Goal: Task Accomplishment & Management: Manage account settings

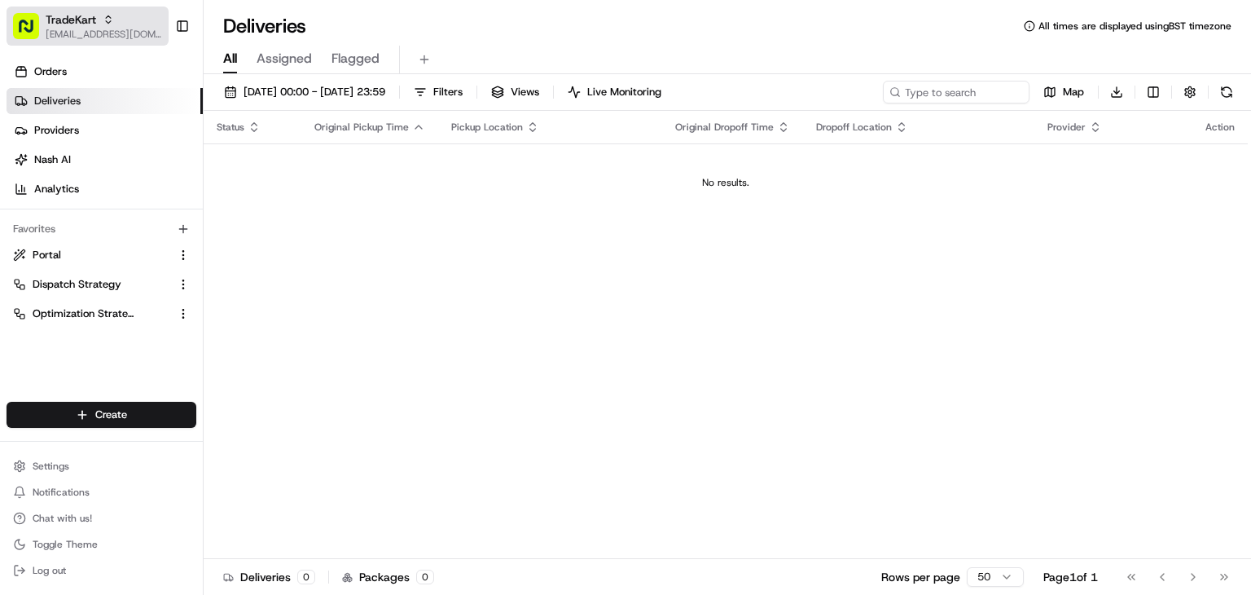
click at [124, 31] on span "[EMAIL_ADDRESS][DOMAIN_NAME]" at bounding box center [104, 34] width 116 height 13
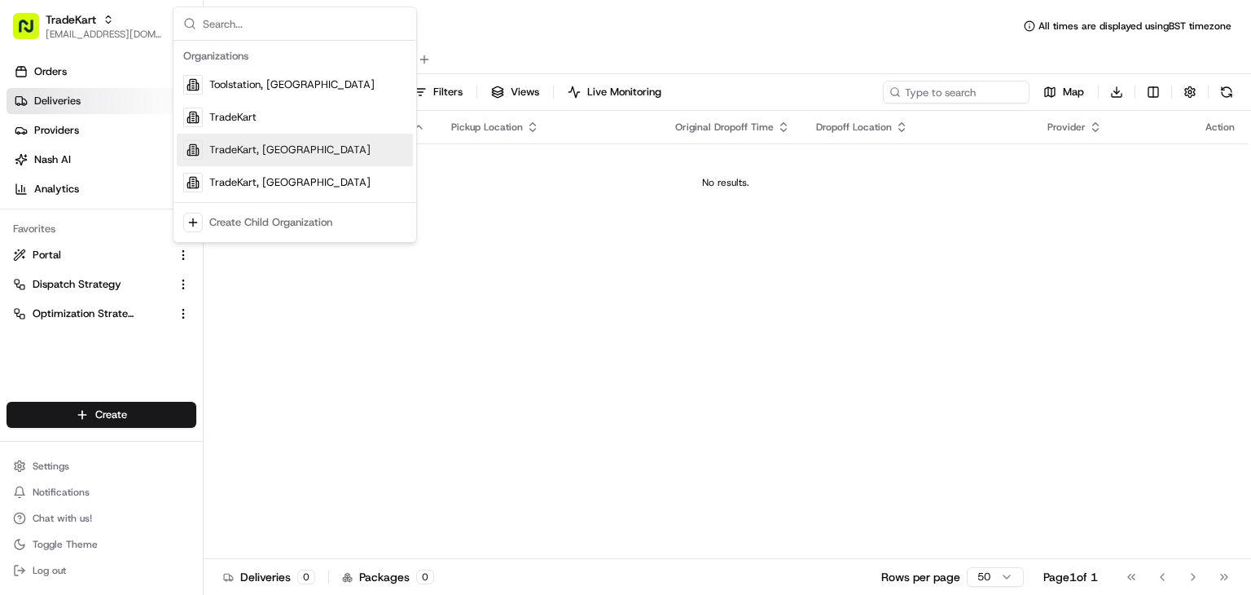
click at [303, 149] on div "TradeKart, [GEOGRAPHIC_DATA]" at bounding box center [295, 150] width 236 height 33
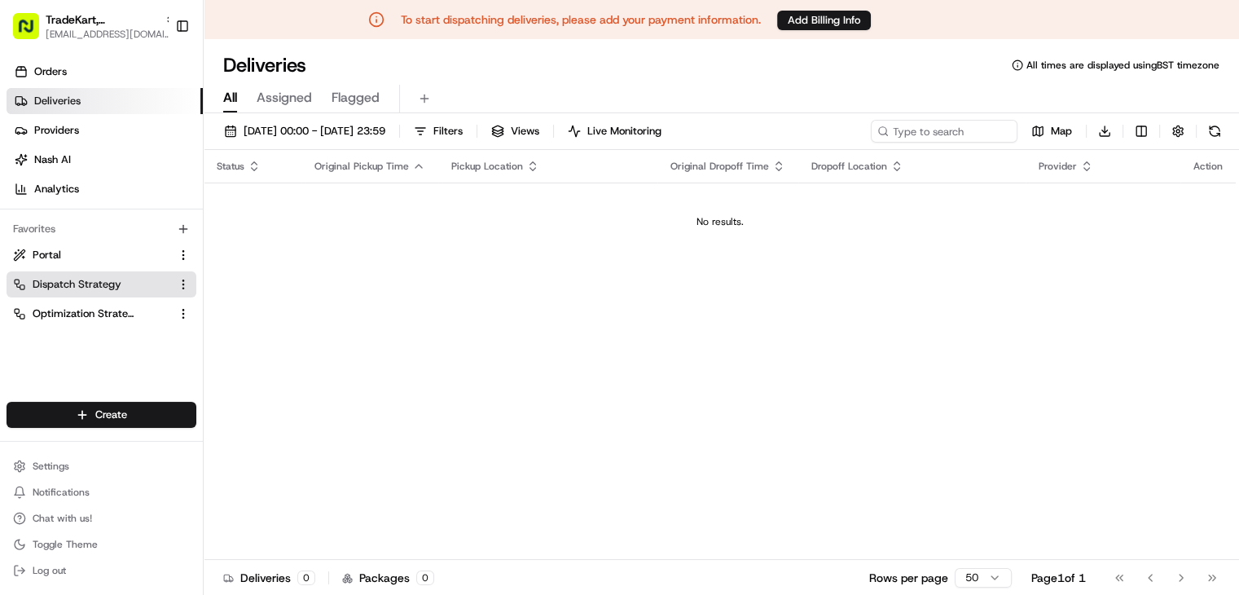
click at [90, 274] on button "Dispatch Strategy" at bounding box center [102, 284] width 190 height 26
click at [82, 274] on button "Dispatch Strategy" at bounding box center [102, 284] width 190 height 26
click at [93, 292] on button "Dispatch Strategy" at bounding box center [102, 284] width 190 height 26
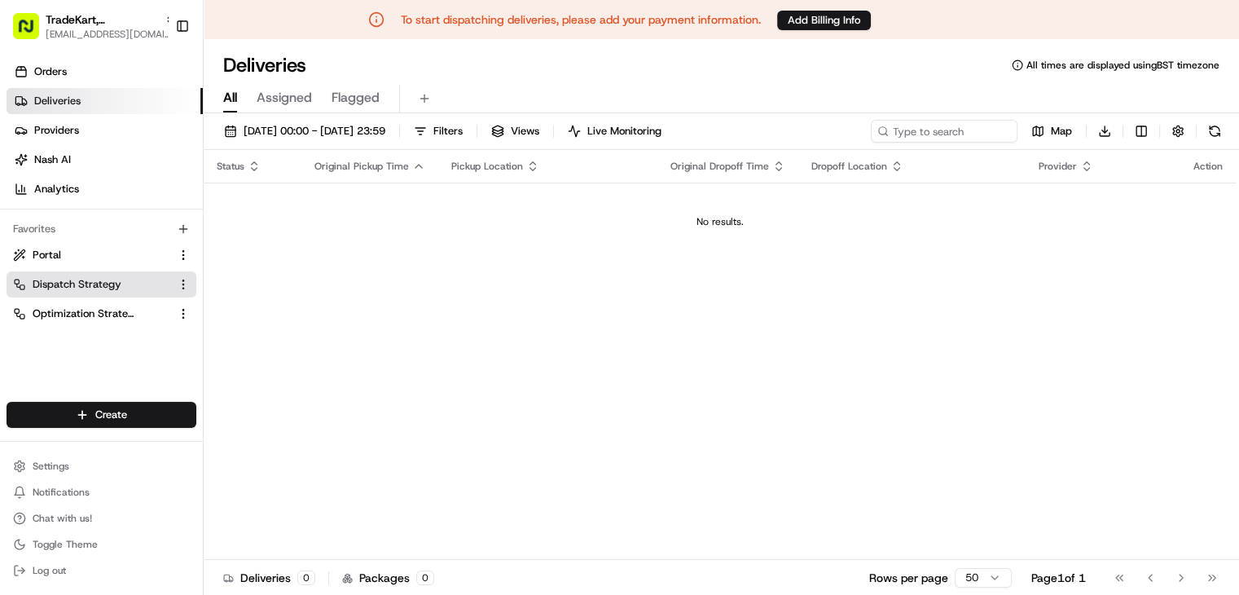
click at [93, 292] on button "Dispatch Strategy" at bounding box center [102, 284] width 190 height 26
click at [826, 19] on button "Add Billing Info" at bounding box center [824, 21] width 94 height 20
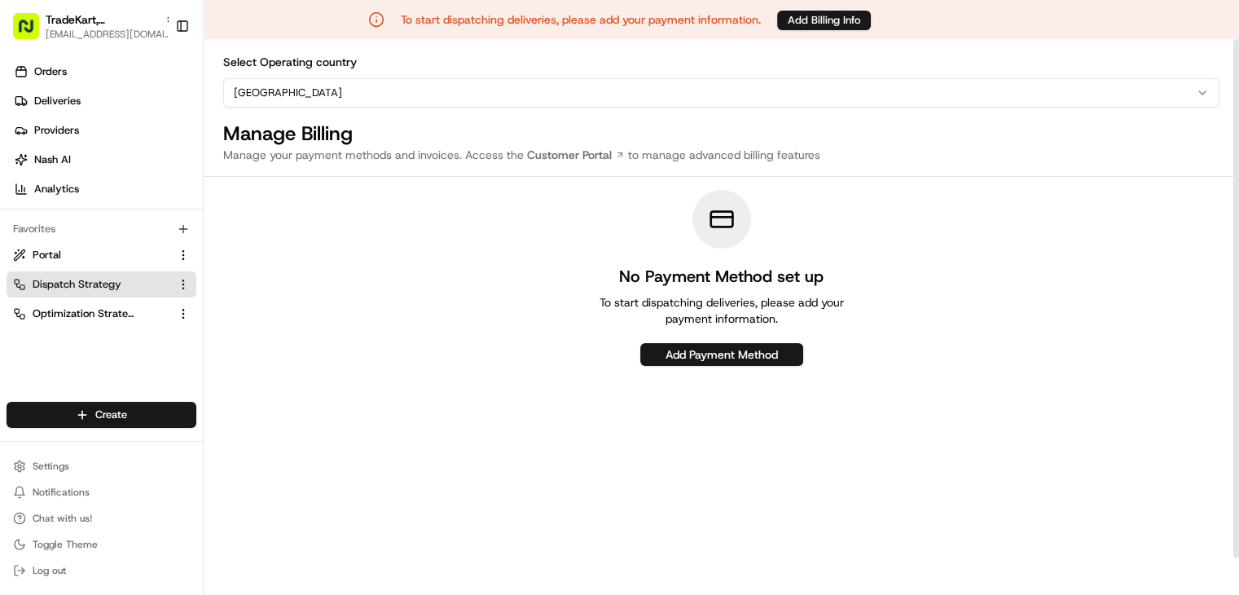
click at [55, 281] on span "Dispatch Strategy" at bounding box center [77, 284] width 89 height 15
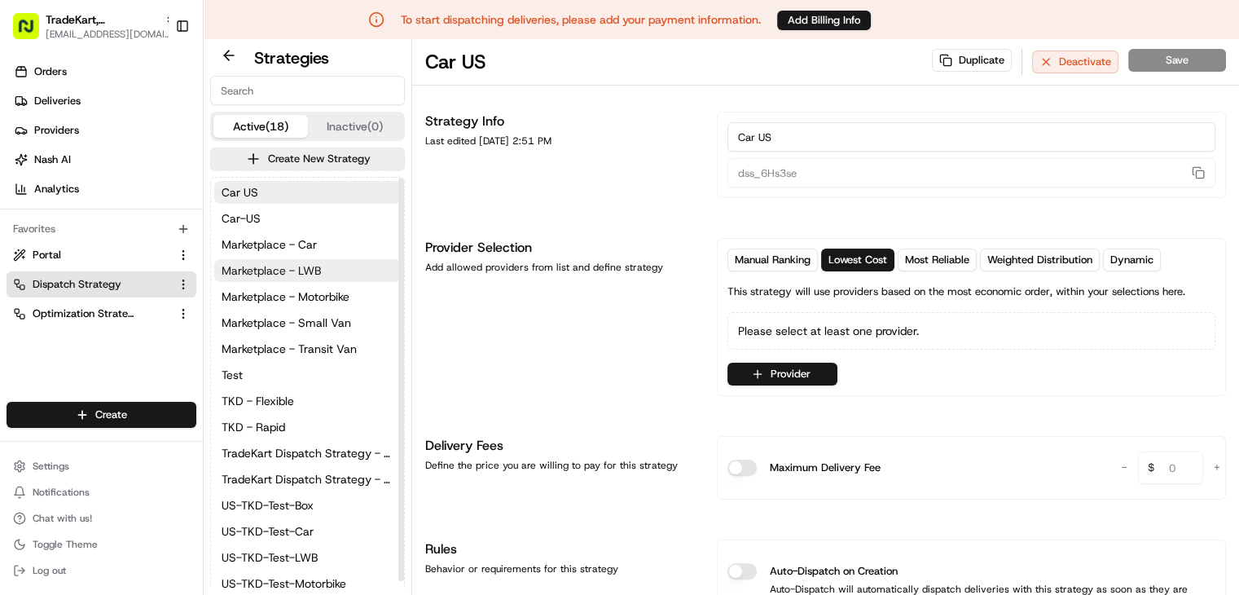
scroll to position [36, 0]
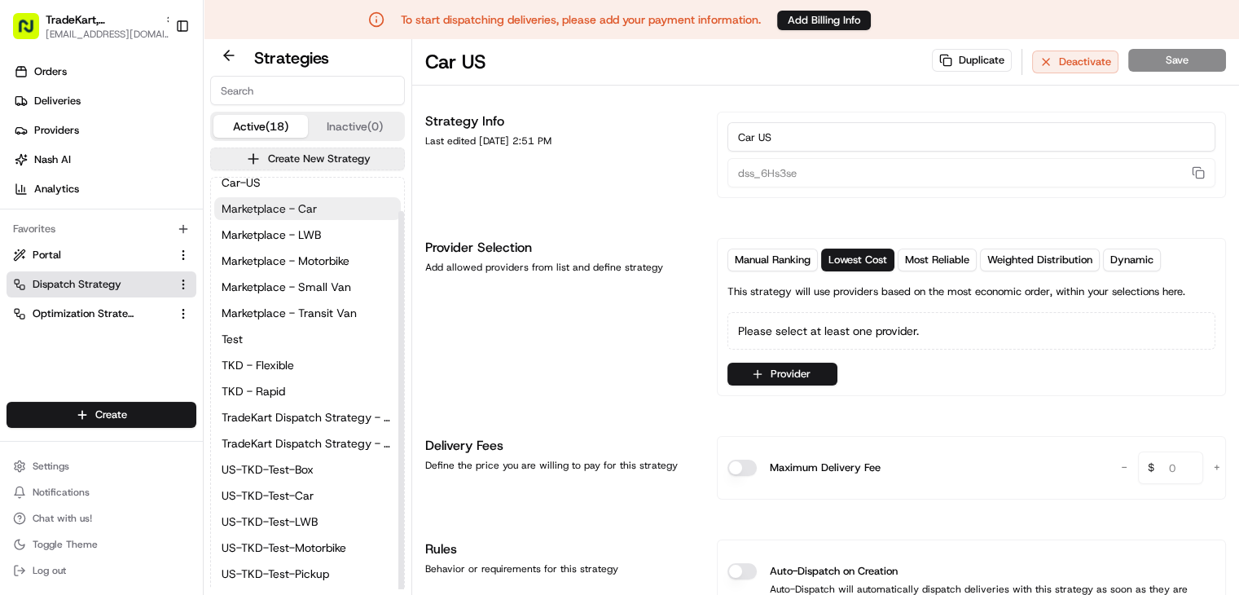
click at [291, 208] on span "Marketplace - Car" at bounding box center [269, 208] width 95 height 16
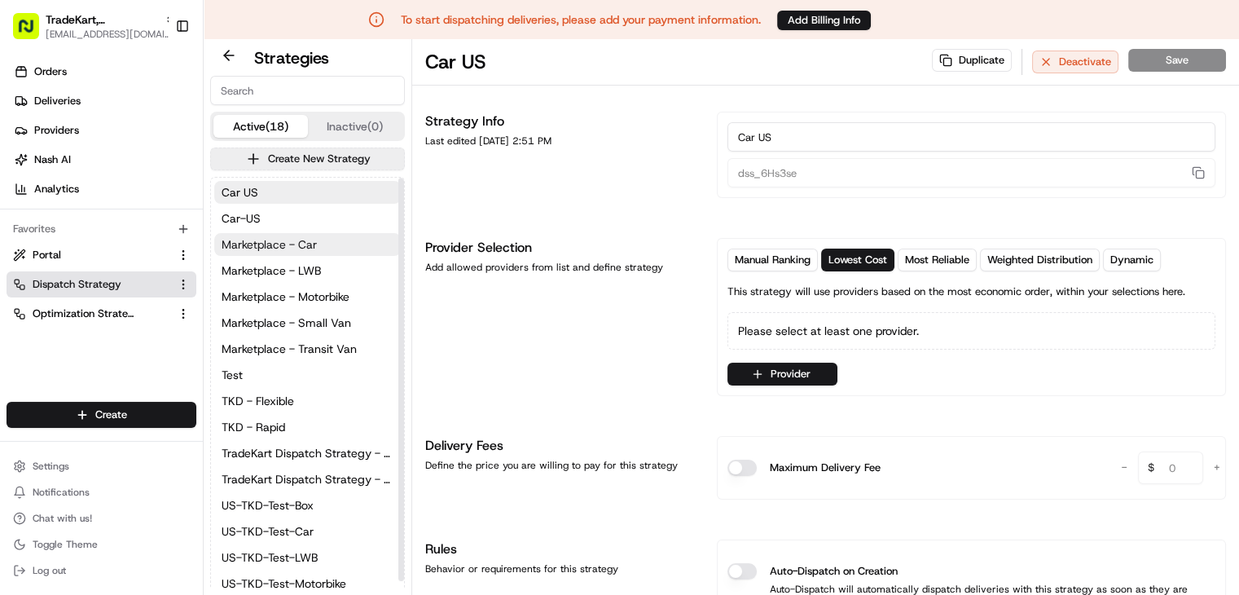
click at [276, 248] on span "Marketplace - Car" at bounding box center [269, 244] width 95 height 16
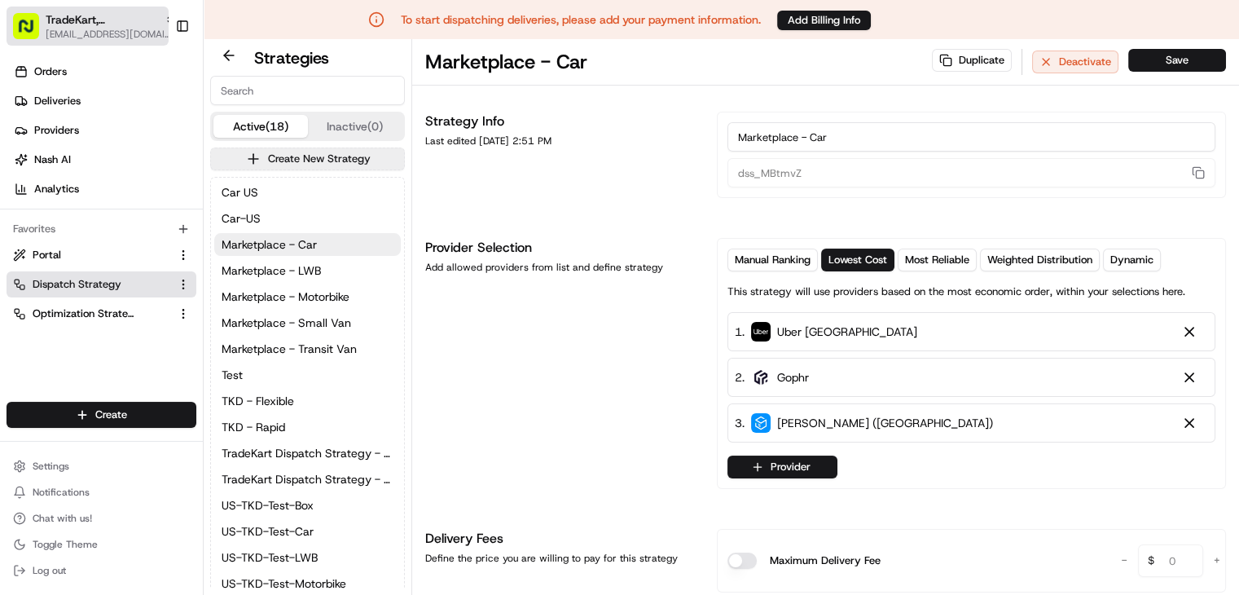
click at [165, 17] on icon "button" at bounding box center [170, 19] width 11 height 11
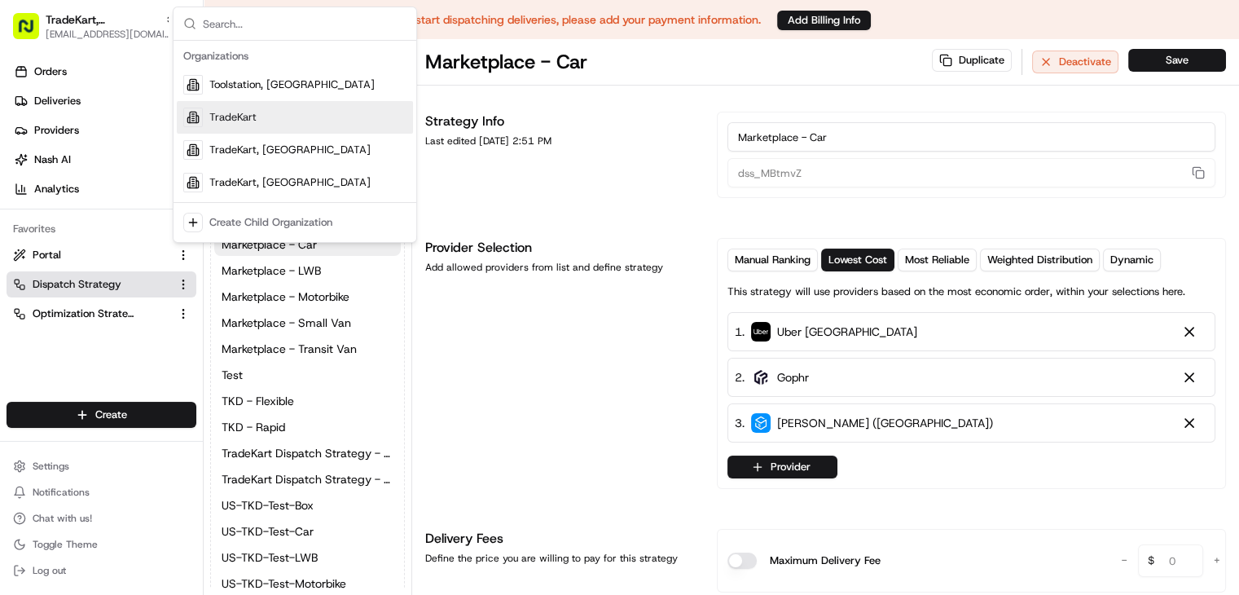
click at [217, 112] on span "TradeKart" at bounding box center [232, 117] width 47 height 15
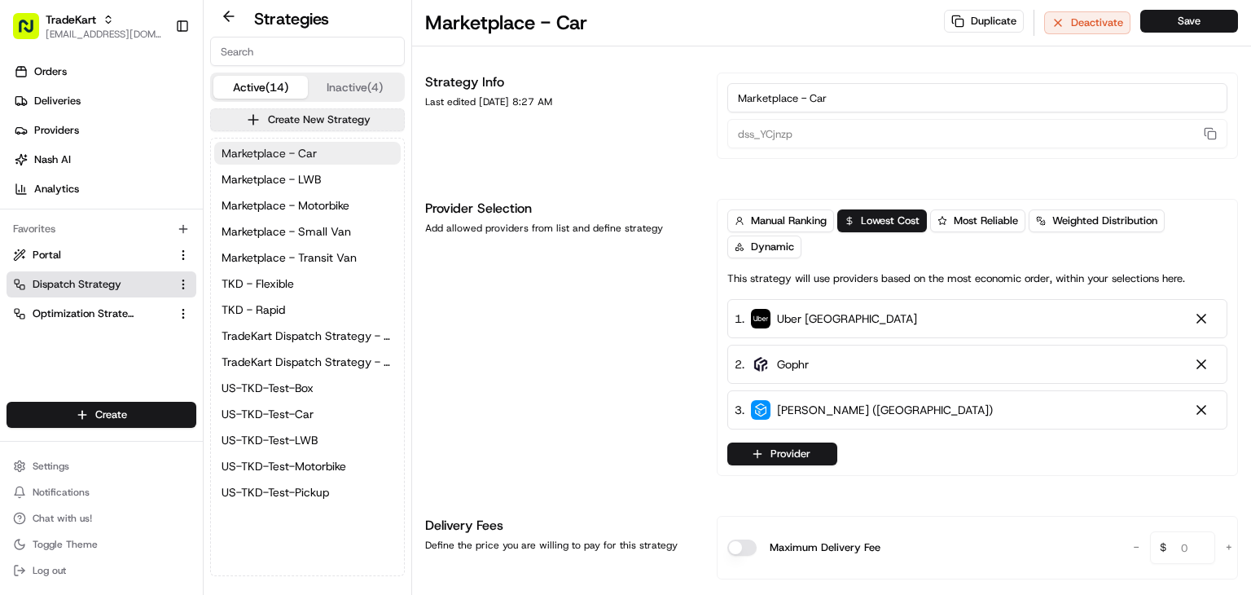
click at [313, 156] on span "Marketplace - Car" at bounding box center [269, 153] width 95 height 16
click at [283, 164] on button "Marketplace - Car" at bounding box center [307, 153] width 186 height 23
click at [277, 173] on span "Marketplace - LWB" at bounding box center [271, 179] width 99 height 16
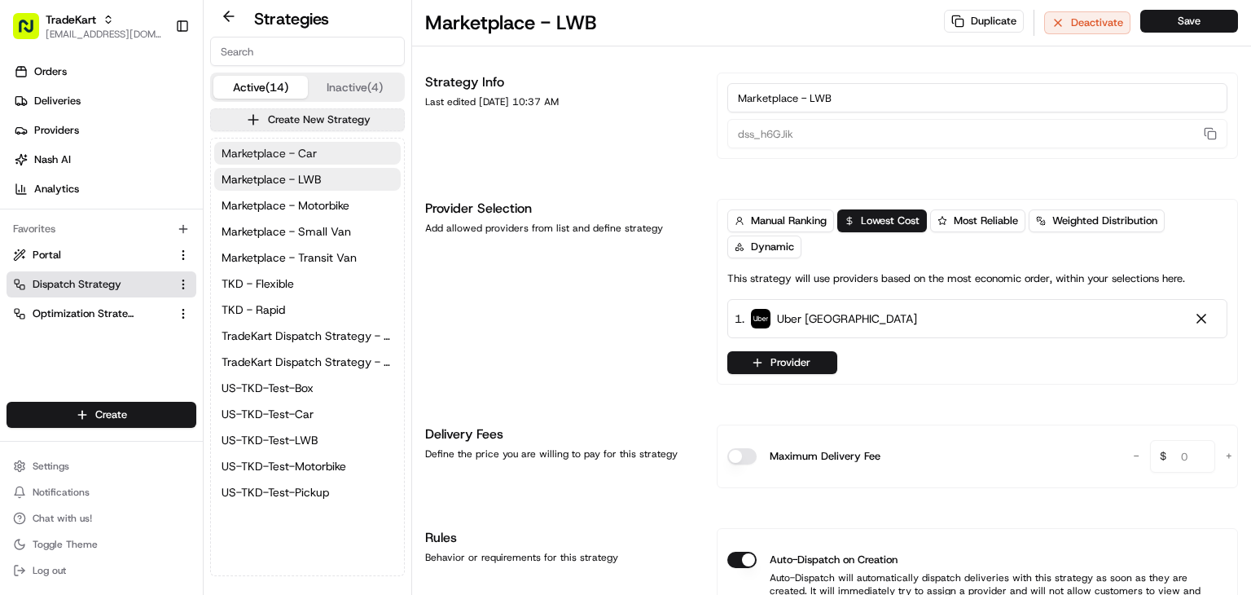
click at [296, 147] on span "Marketplace - Car" at bounding box center [269, 153] width 95 height 16
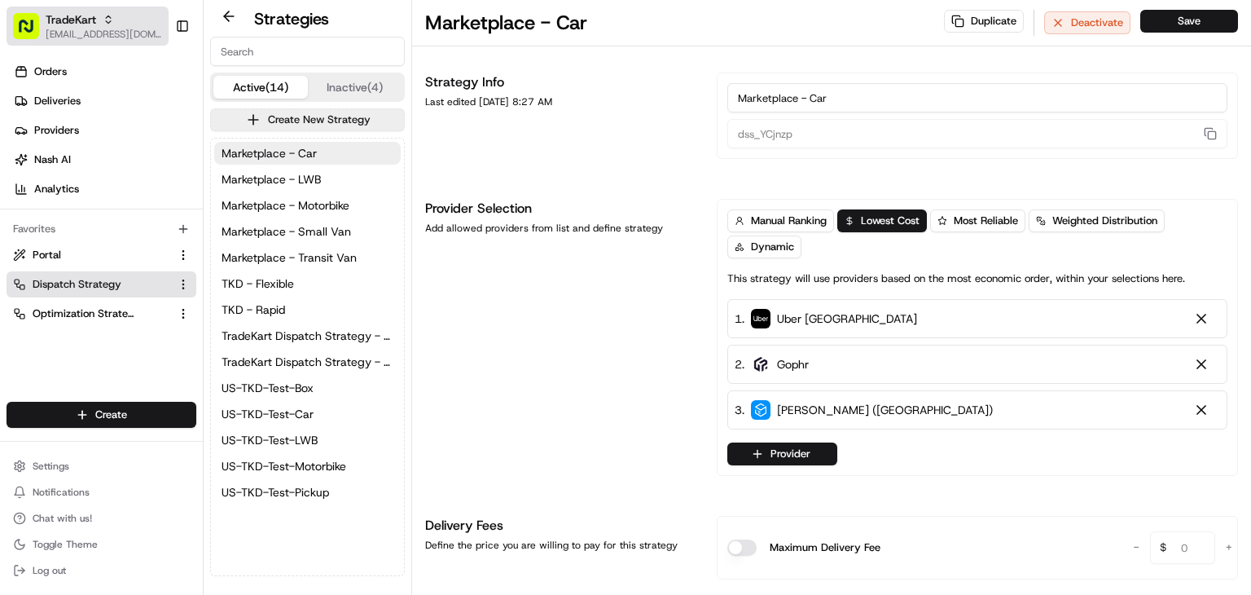
click at [104, 27] on div "TradeKart" at bounding box center [104, 19] width 116 height 16
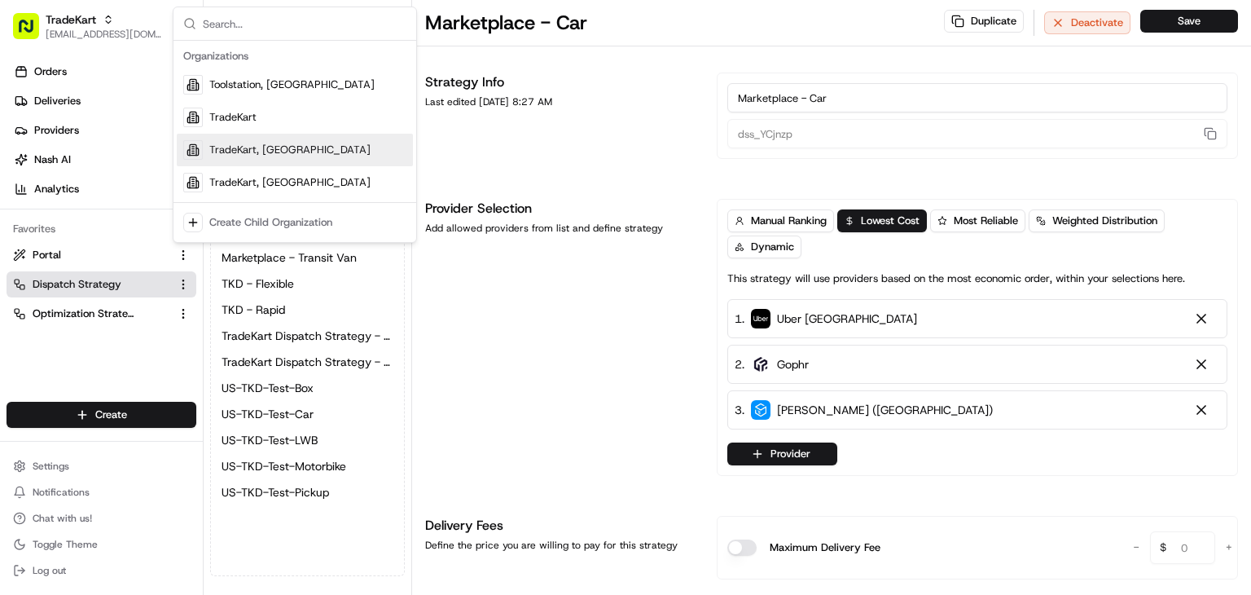
click at [243, 144] on span "TradeKart, [GEOGRAPHIC_DATA]" at bounding box center [289, 150] width 161 height 15
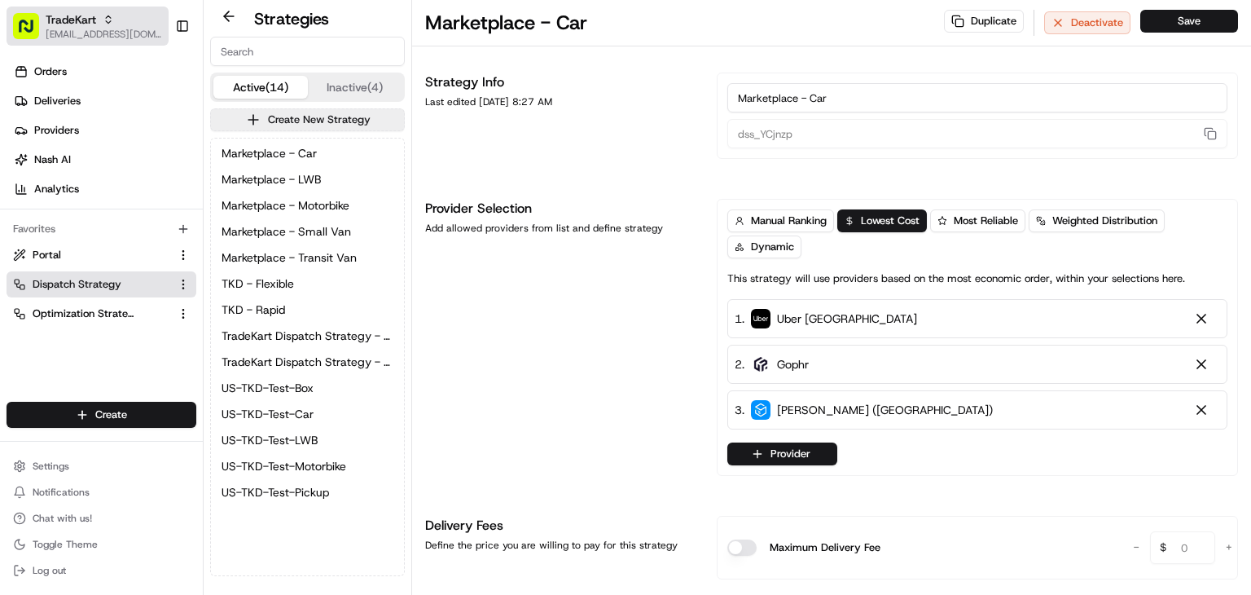
click at [102, 31] on span "[EMAIL_ADDRESS][DOMAIN_NAME]" at bounding box center [104, 34] width 116 height 13
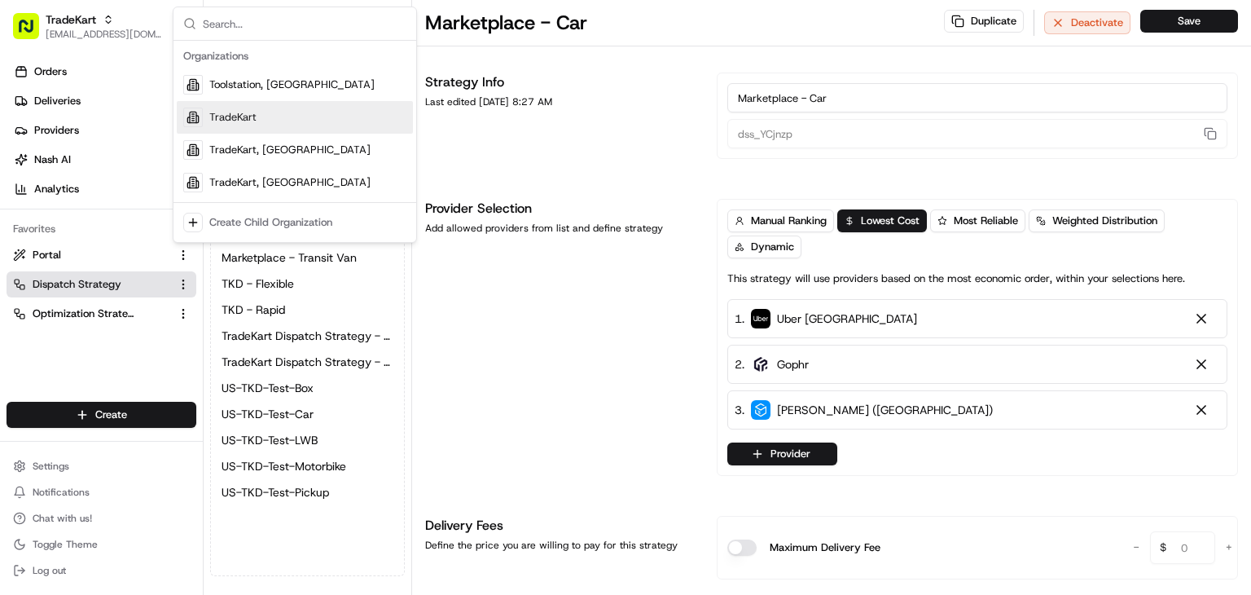
click at [257, 121] on div "TradeKart" at bounding box center [295, 117] width 236 height 33
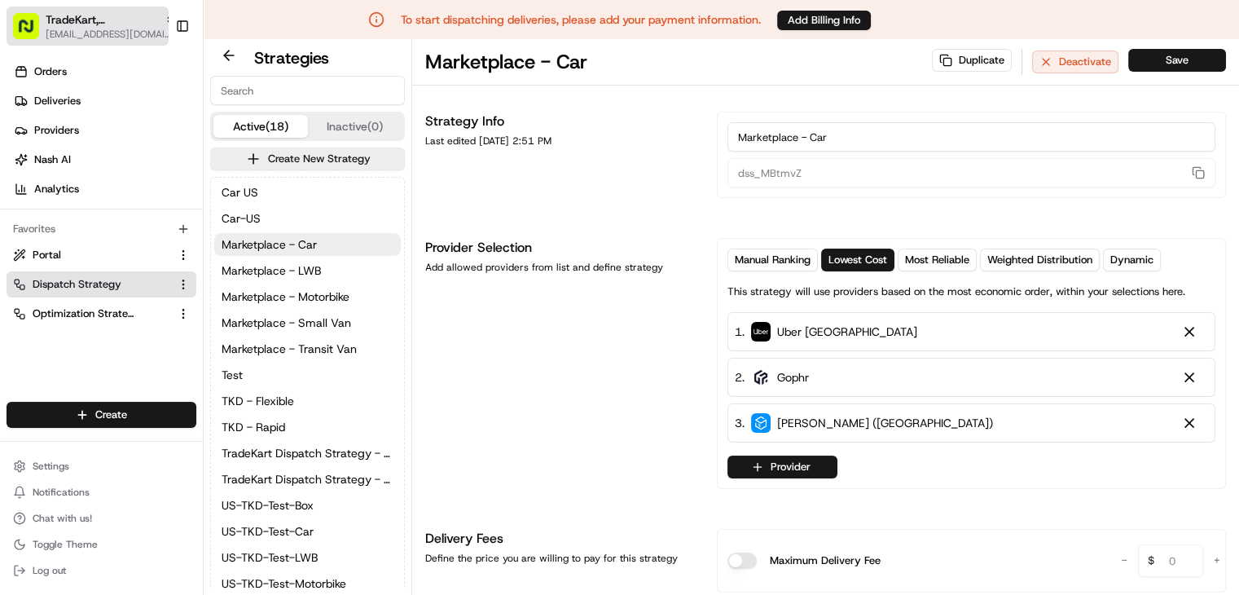
click at [113, 20] on span "TradeKart, [GEOGRAPHIC_DATA]" at bounding box center [102, 19] width 112 height 16
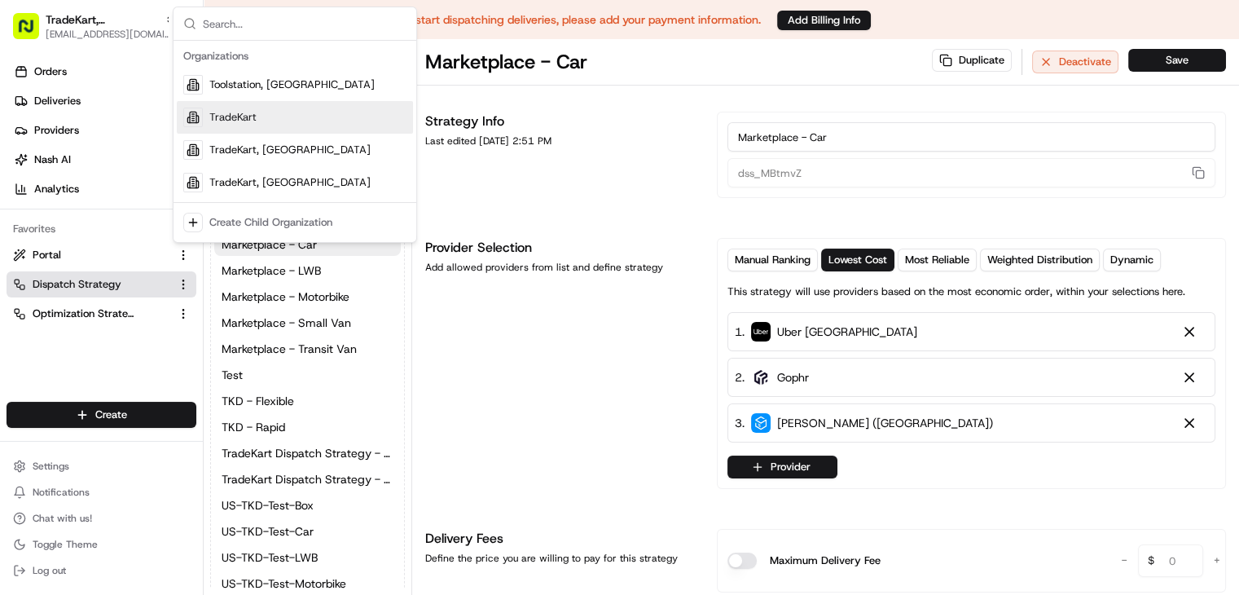
click at [213, 114] on span "TradeKart" at bounding box center [232, 117] width 47 height 15
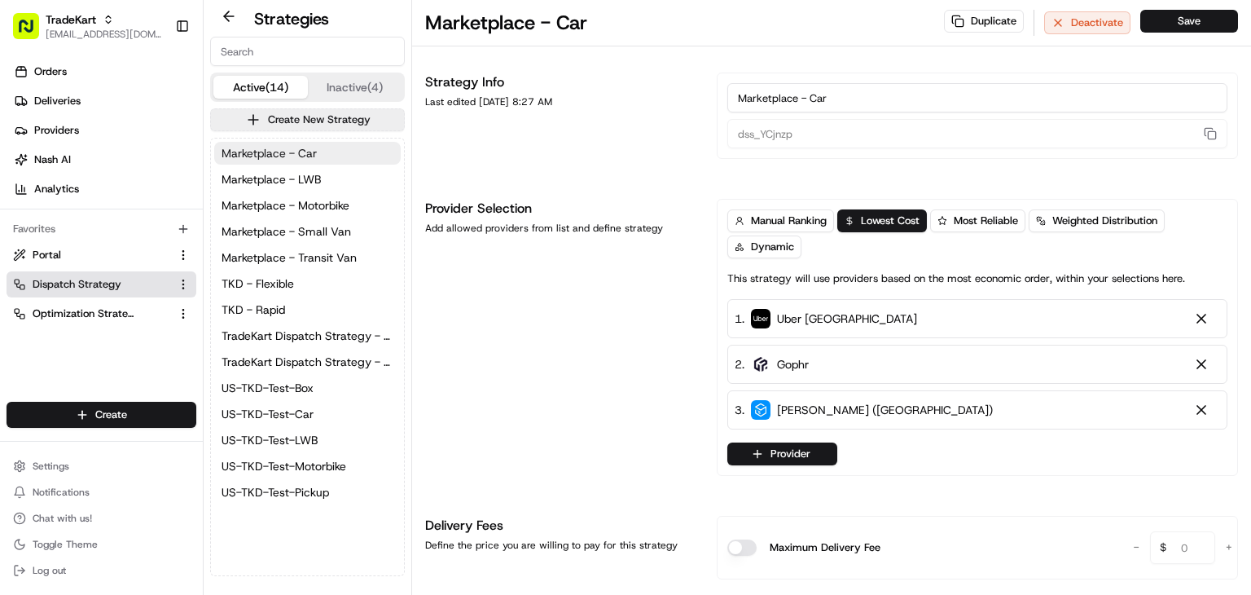
click at [300, 149] on span "Marketplace - Car" at bounding box center [269, 153] width 95 height 16
click at [309, 180] on span "Marketplace - LWB" at bounding box center [271, 179] width 99 height 16
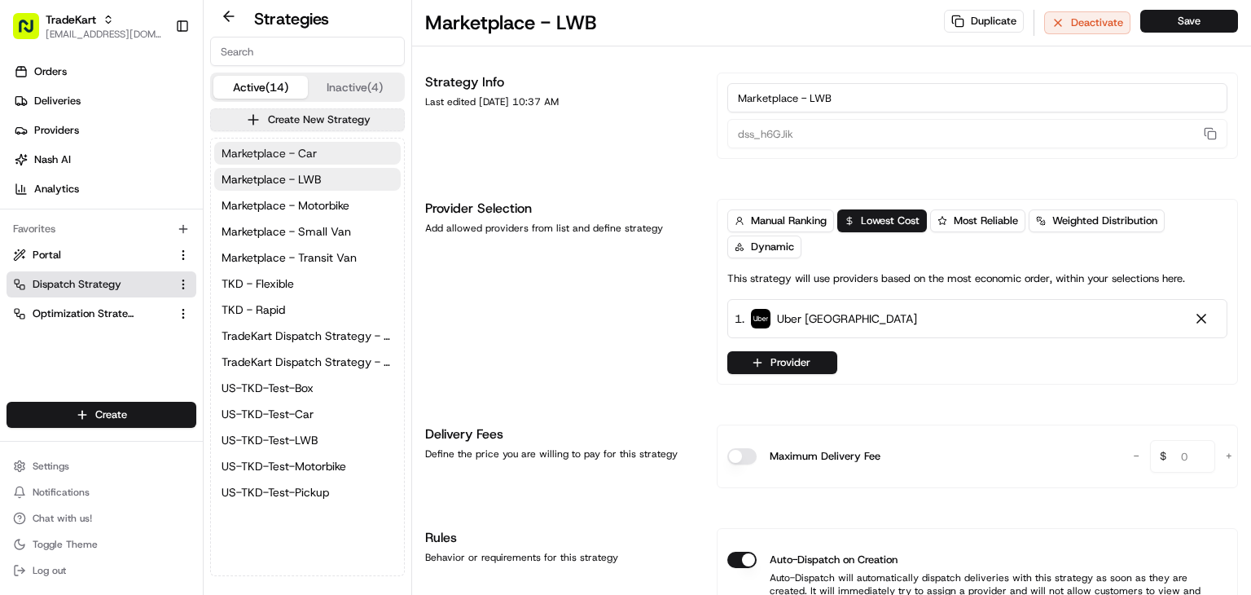
click at [322, 156] on button "Marketplace - Car" at bounding box center [307, 153] width 186 height 23
